Goal: Information Seeking & Learning: Learn about a topic

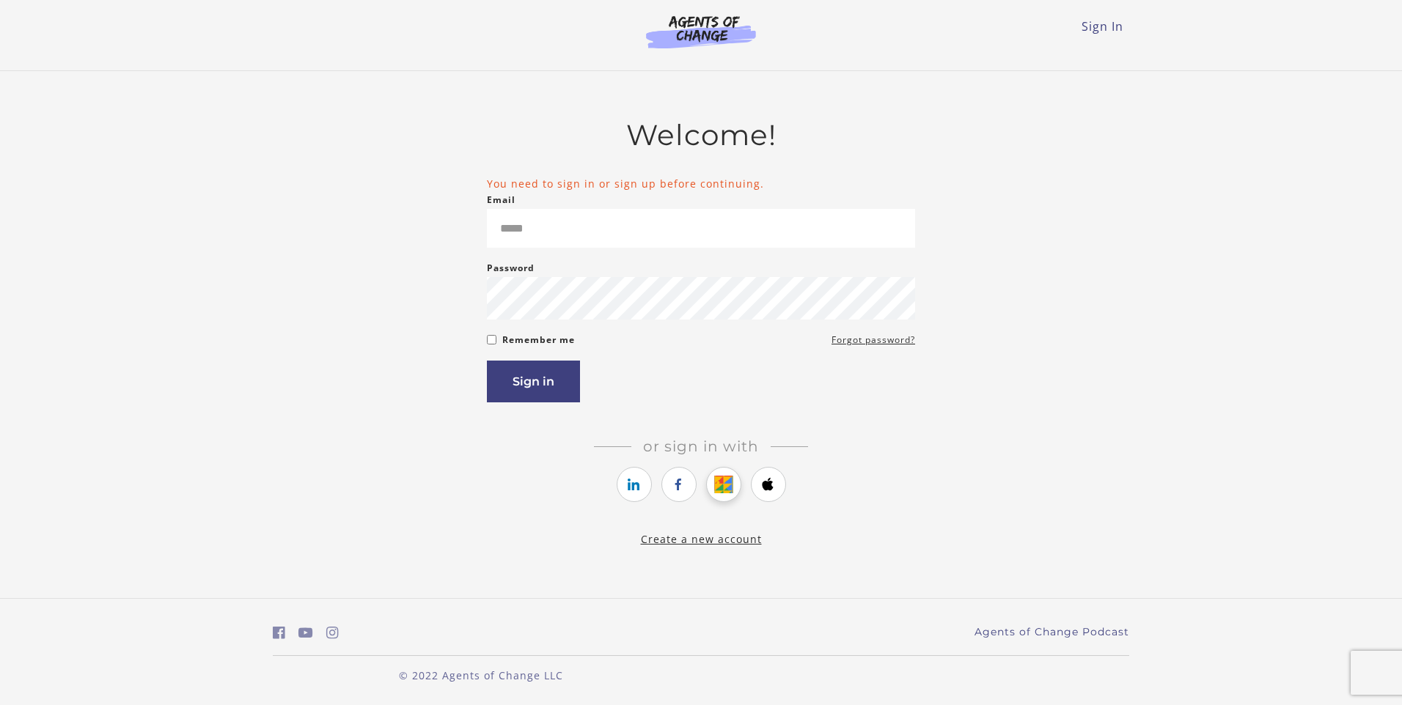
click at [722, 484] on icon "https://courses.thinkific.com/users/auth/google?ss%5Breferral%5D=&ss%5Buser_ret…" at bounding box center [723, 485] width 18 height 18
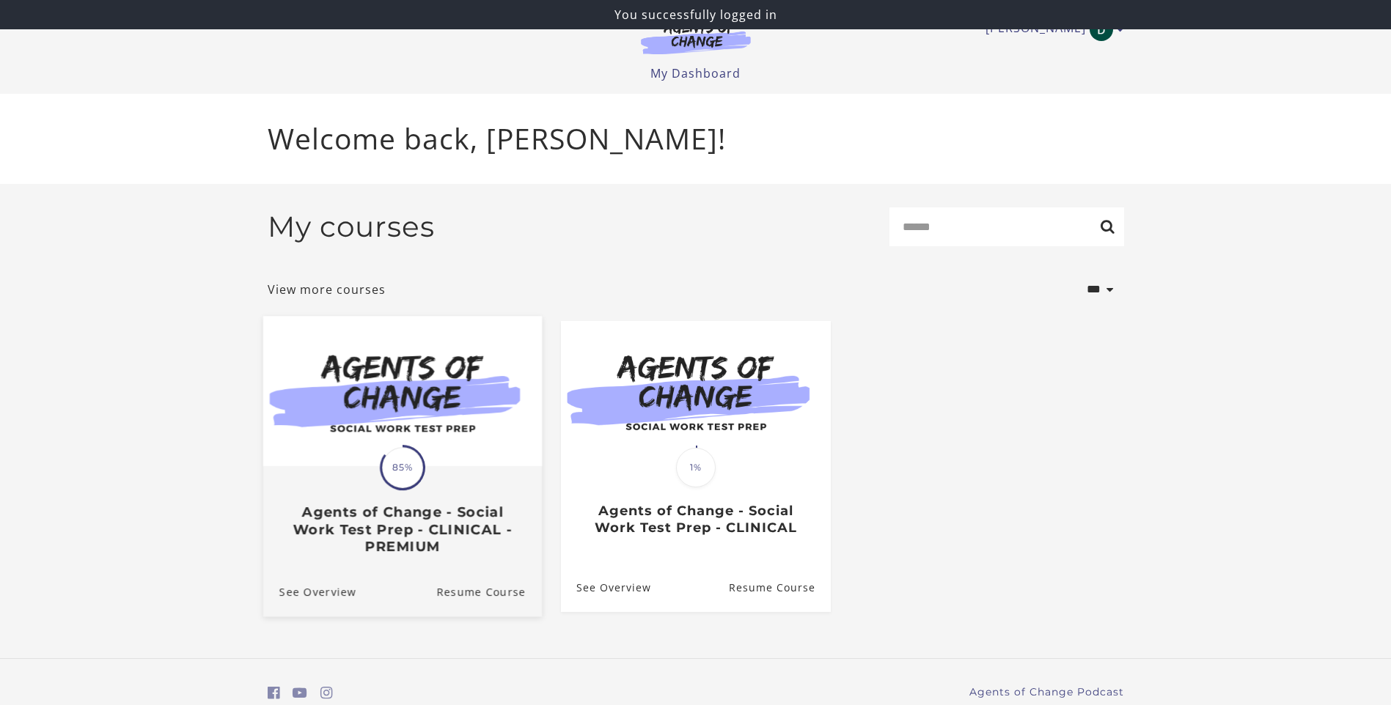
click at [401, 433] on img at bounding box center [402, 391] width 279 height 150
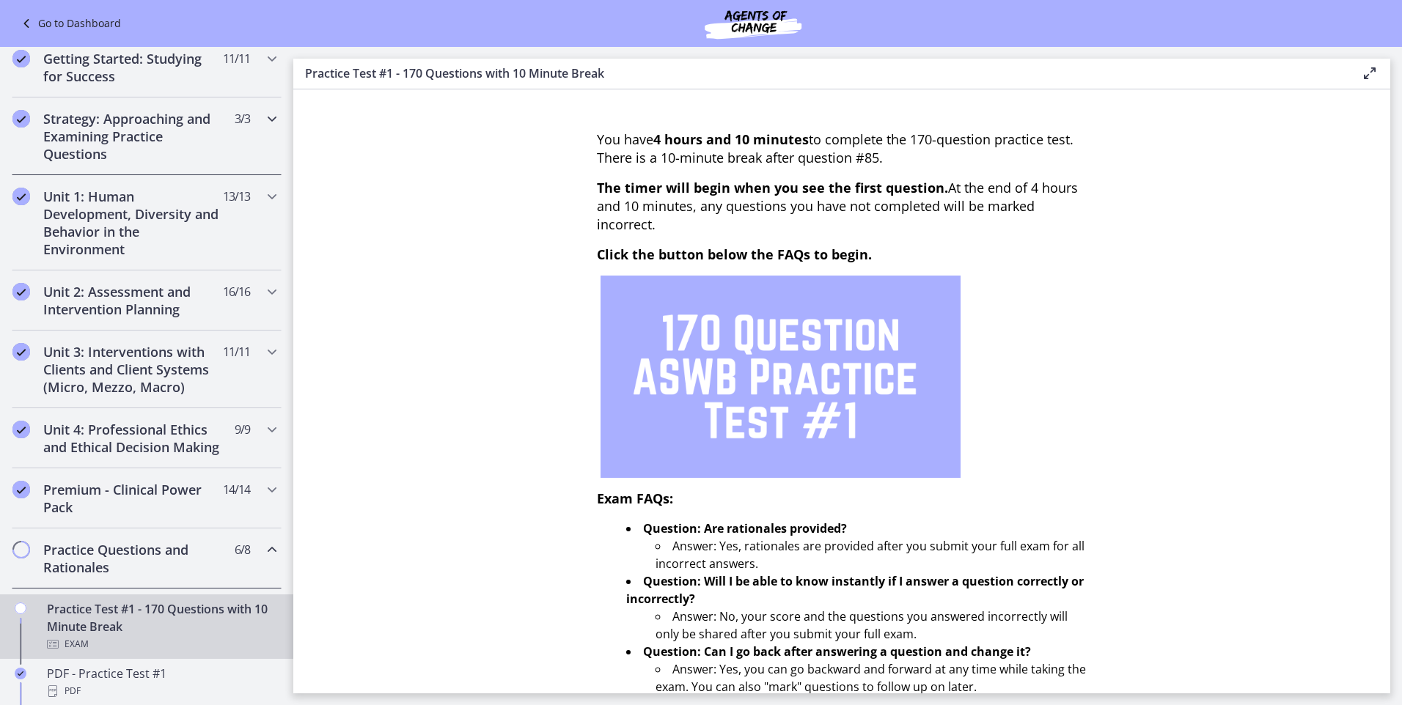
scroll to position [221, 0]
click at [179, 293] on h2 "Unit 2: Assessment and Intervention Planning" at bounding box center [132, 301] width 179 height 35
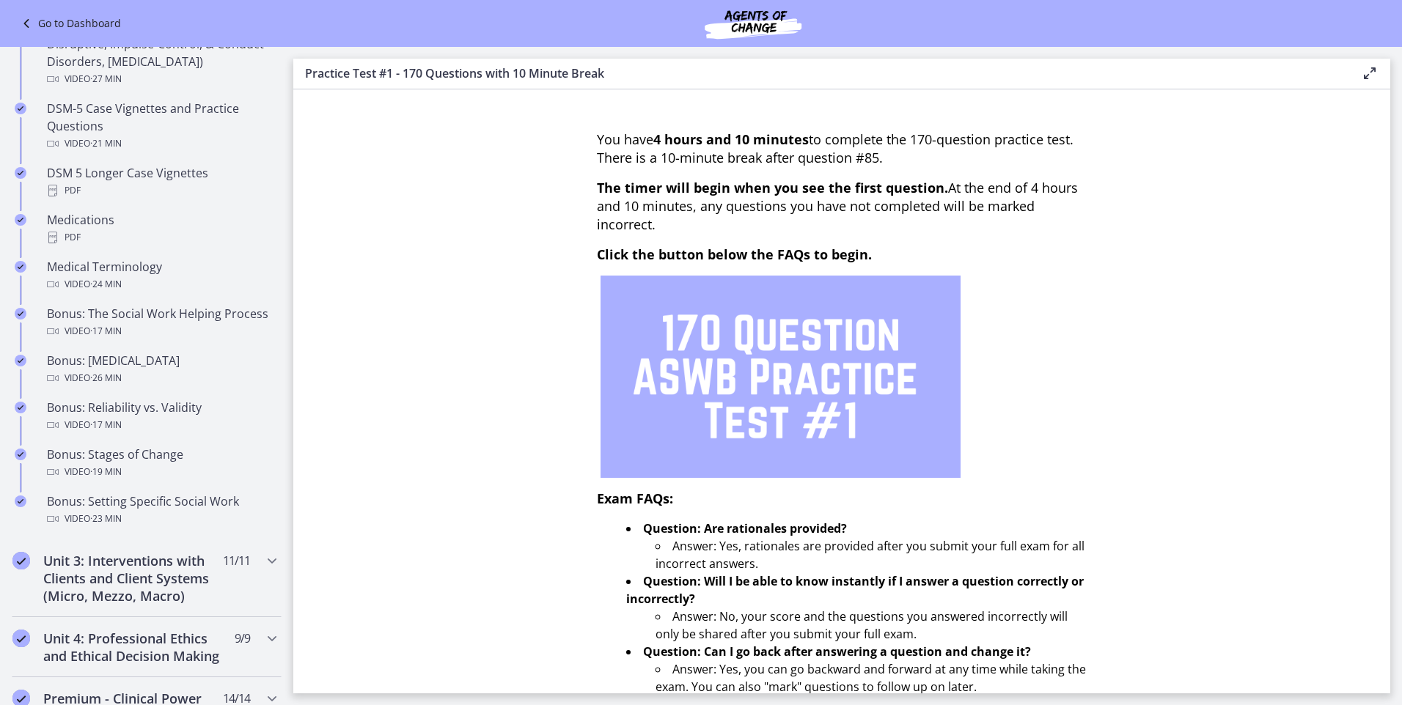
scroll to position [952, 0]
click at [166, 459] on div "Bonus: Stages of Change Video · 19 min" at bounding box center [161, 461] width 229 height 35
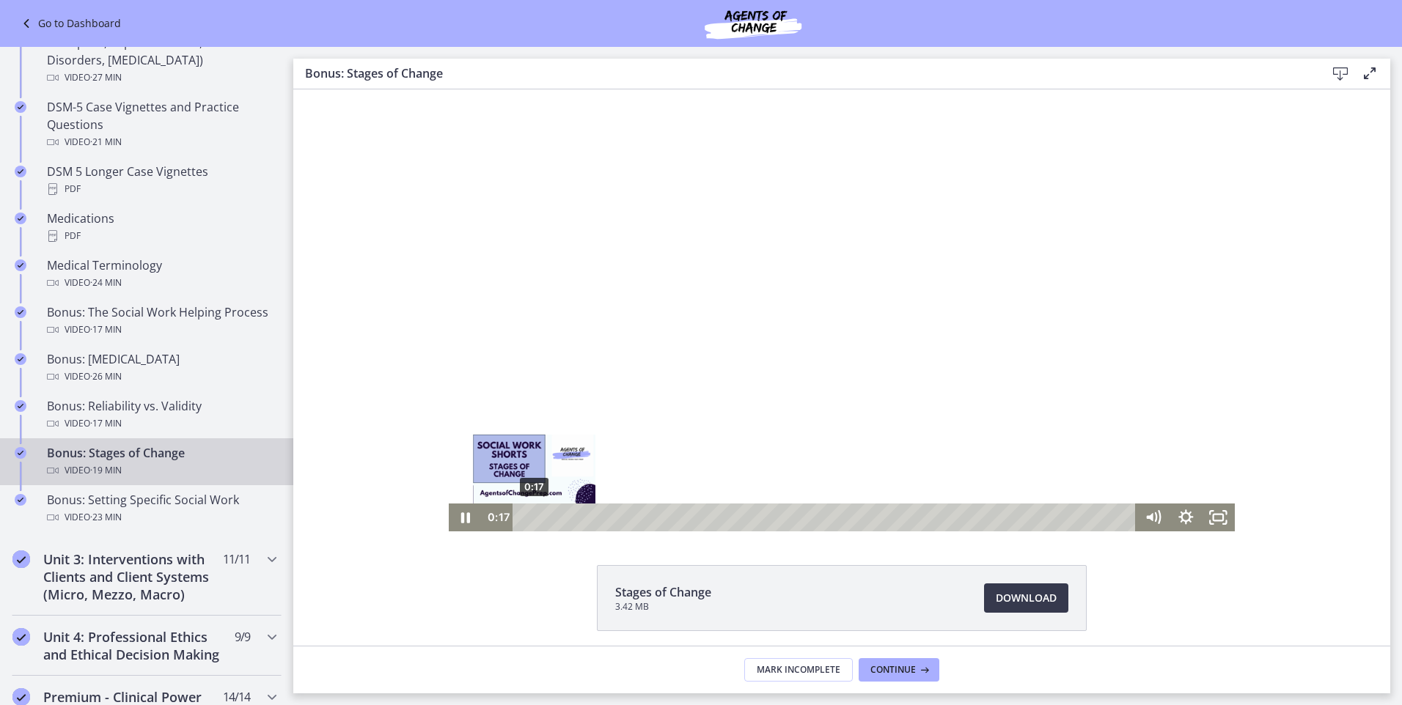
click at [529, 518] on div "0:17" at bounding box center [826, 518] width 603 height 28
drag, startPoint x: 1216, startPoint y: 522, endPoint x: 1513, endPoint y: 664, distance: 328.6
click at [1216, 521] on icon "Fullscreen" at bounding box center [1218, 518] width 33 height 28
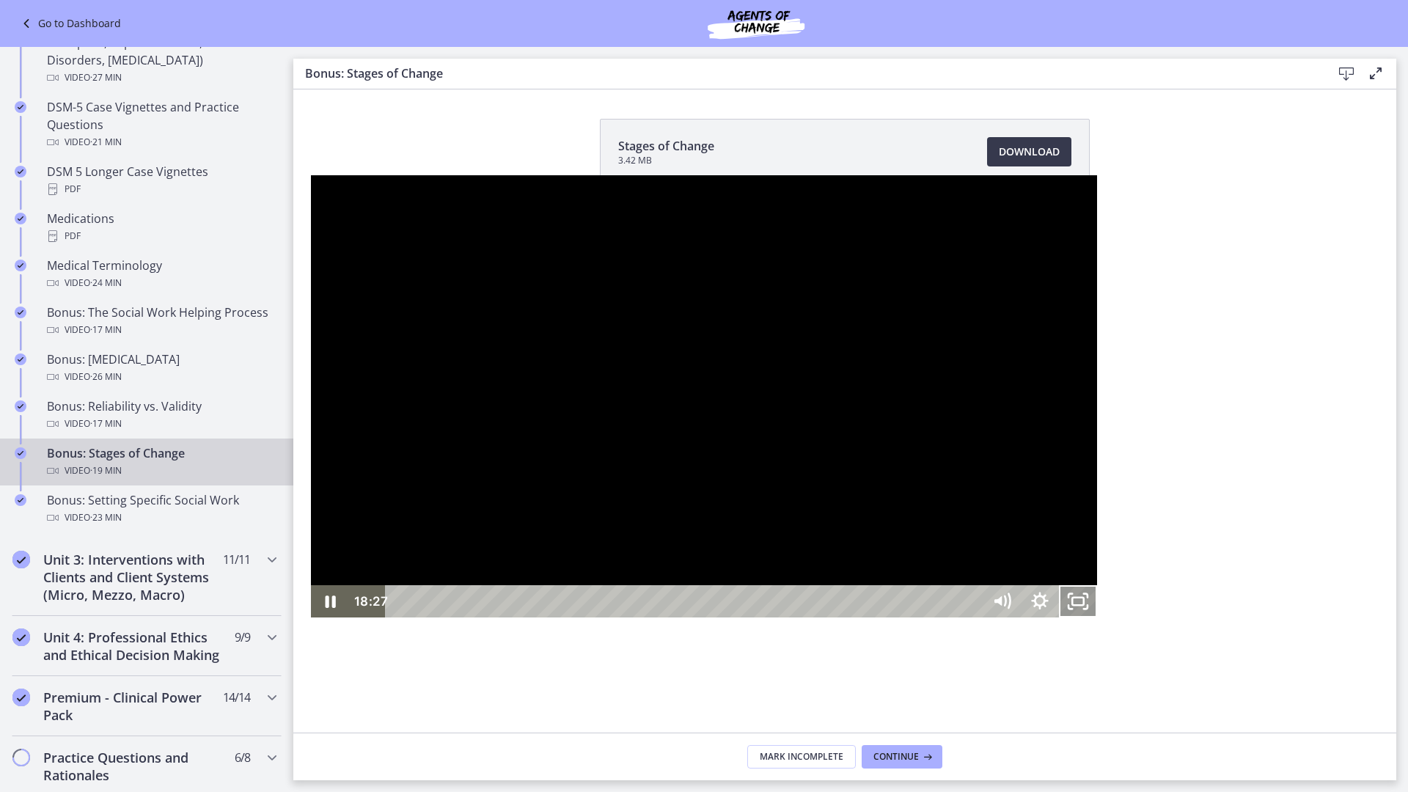
click at [1072, 597] on icon "Unfullscreen" at bounding box center [1070, 595] width 4 height 4
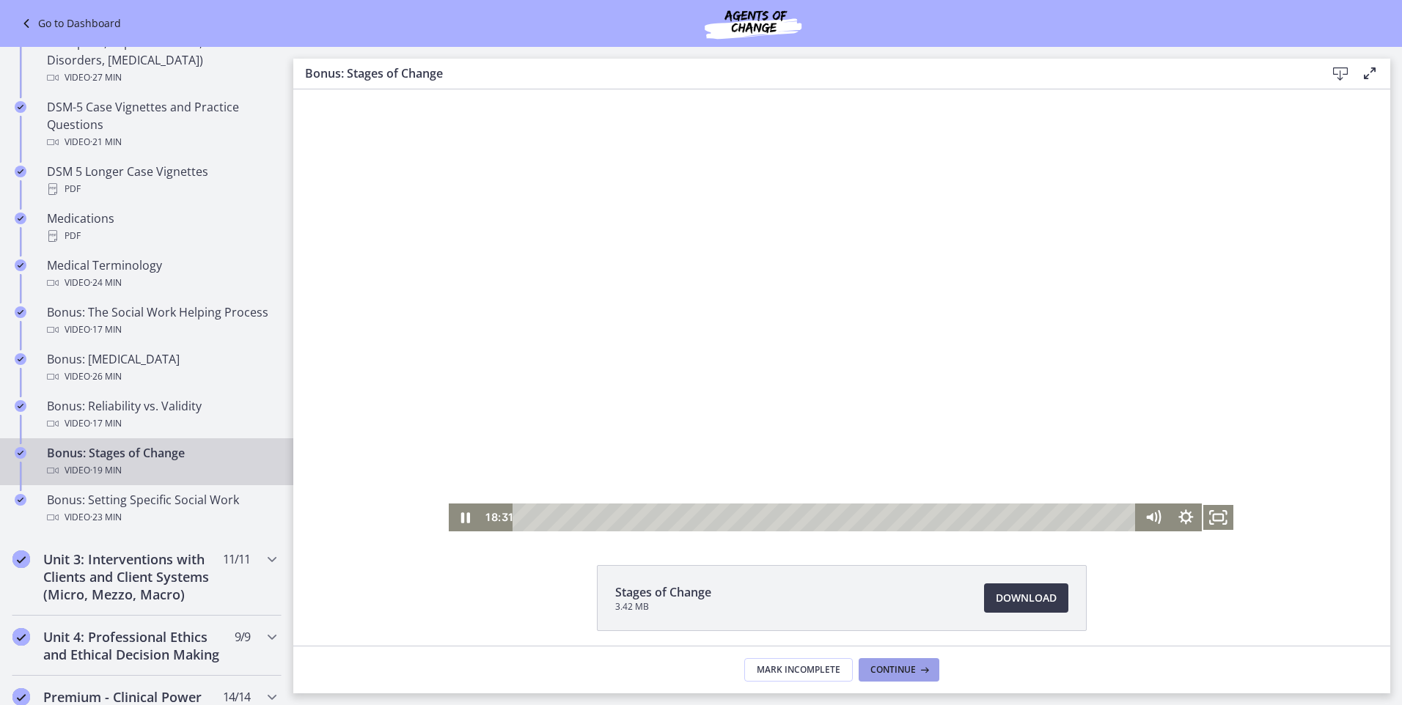
click at [903, 674] on span "Continue" at bounding box center [892, 670] width 45 height 12
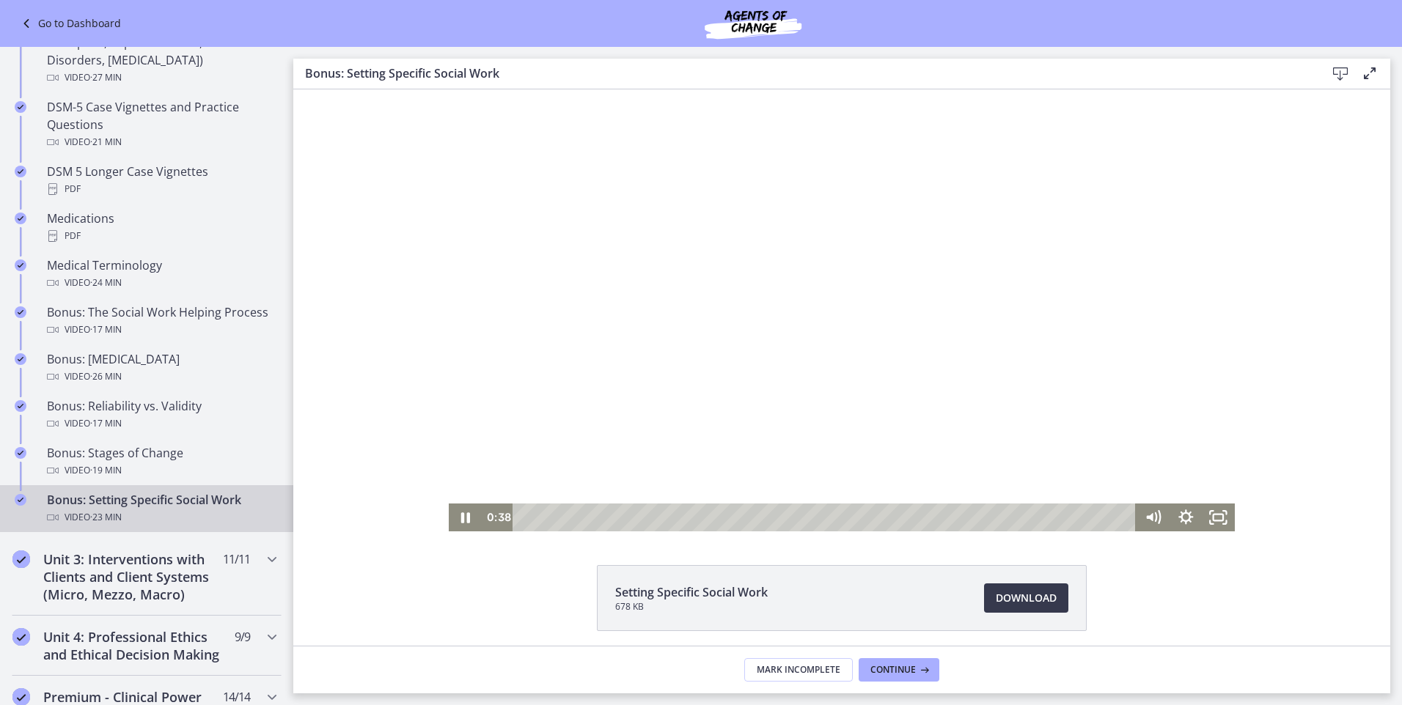
click at [536, 514] on div "Playbar" at bounding box center [826, 518] width 603 height 28
click at [1222, 613] on div "Setting Specific Social Work 678 KB Download Opens in a new window" at bounding box center [841, 633] width 1097 height 136
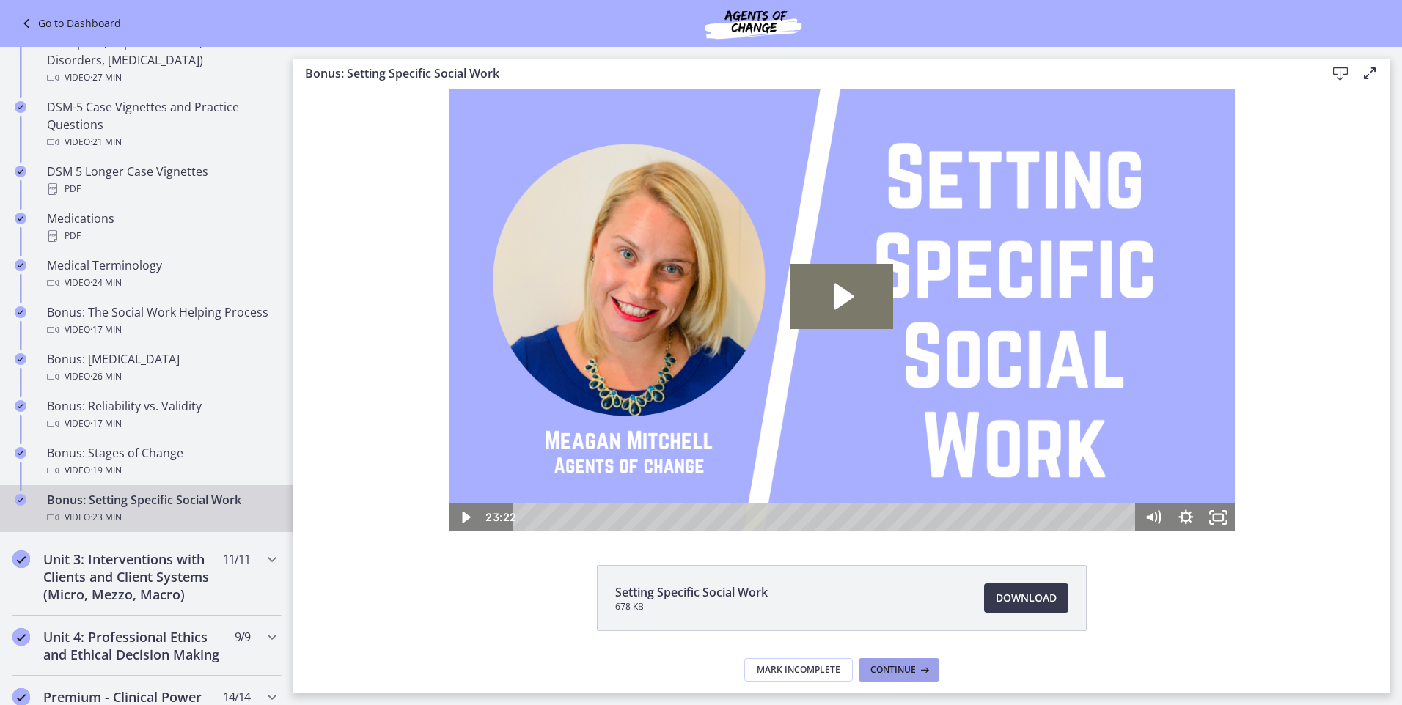
click at [884, 664] on span "Continue" at bounding box center [892, 670] width 45 height 12
